Goal: Information Seeking & Learning: Get advice/opinions

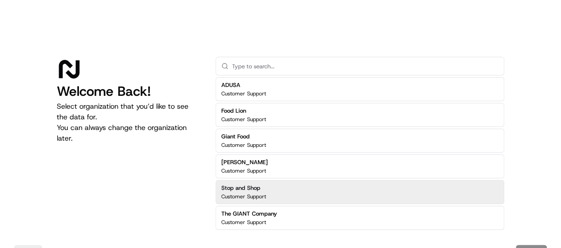
click at [256, 184] on h2 "Stop and Shop" at bounding box center [243, 188] width 45 height 8
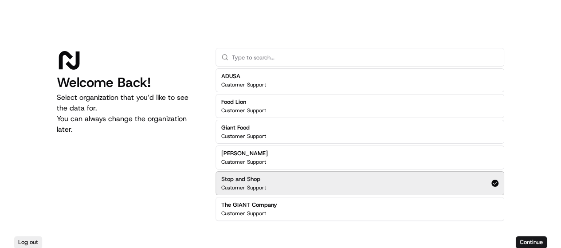
click at [256, 184] on p "Customer Support" at bounding box center [243, 187] width 45 height 7
click at [530, 240] on button "Continue" at bounding box center [531, 242] width 31 height 12
